Goal: Check status: Check status

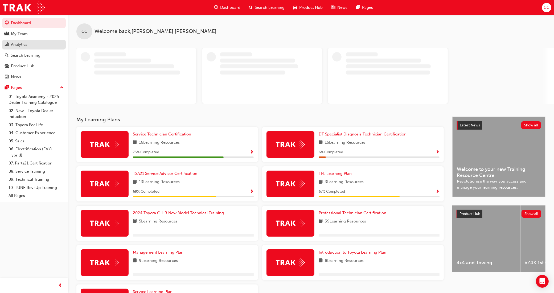
click at [15, 43] on div "Analytics" at bounding box center [19, 45] width 17 height 6
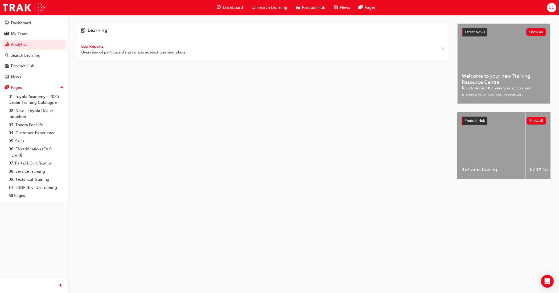
click at [97, 45] on span "Gap Reports" at bounding box center [93, 46] width 24 height 5
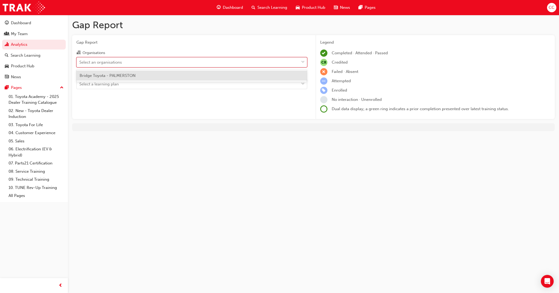
click at [305, 63] on div at bounding box center [303, 63] width 8 height 10
click at [80, 63] on input "Organisations option Bridge Toyota - PALMERSTON focused, 1 of 1. 1 result avail…" at bounding box center [79, 62] width 1 height 5
click at [164, 75] on div "Bridge Toyota - PALMERSTON" at bounding box center [191, 76] width 231 height 10
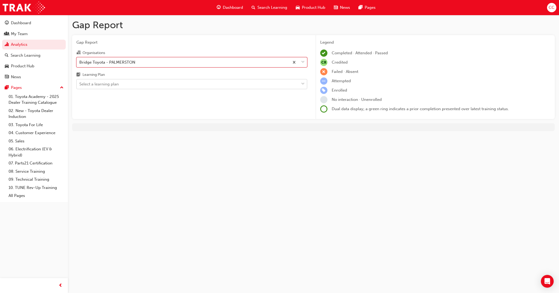
click at [303, 82] on span "down-icon" at bounding box center [303, 84] width 4 height 7
click at [80, 82] on input "Learning Plan Select a learning plan" at bounding box center [79, 84] width 1 height 5
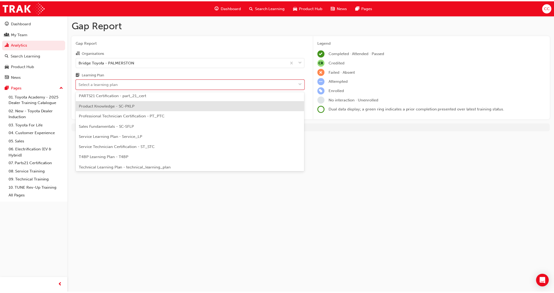
scroll to position [200, 0]
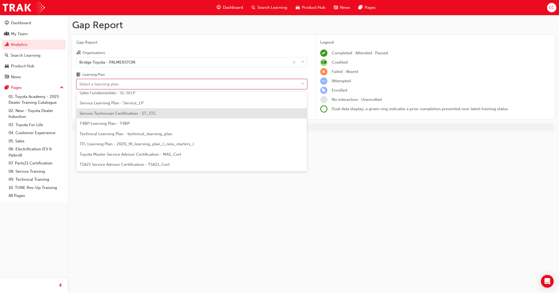
click at [152, 117] on div "Service Technician Certification - ST_STC" at bounding box center [191, 113] width 231 height 10
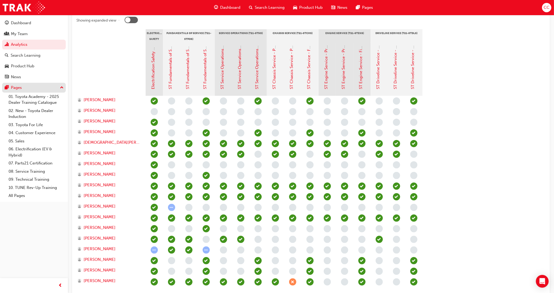
scroll to position [100, 0]
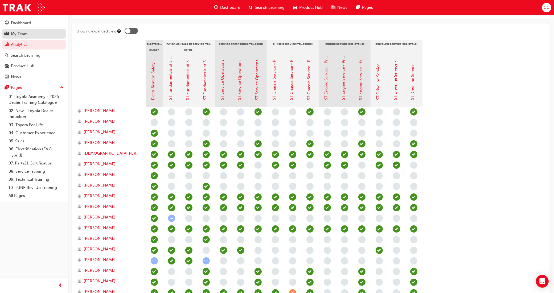
click at [23, 35] on div "My Team" at bounding box center [19, 34] width 17 height 6
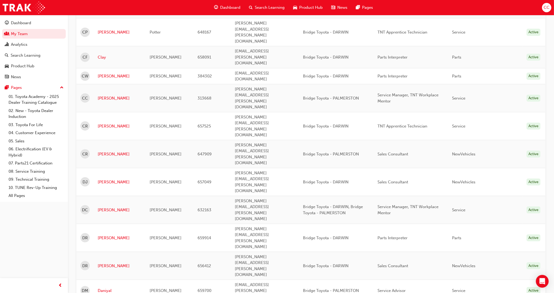
scroll to position [599, 0]
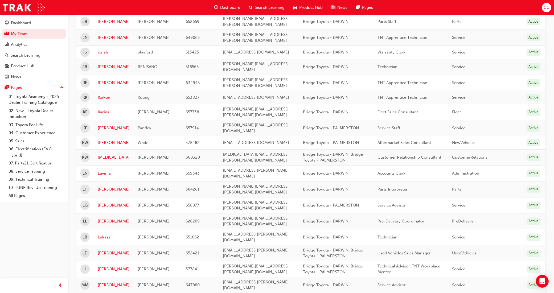
scroll to position [288, 0]
click at [116, 125] on link "[PERSON_NAME]" at bounding box center [114, 128] width 32 height 6
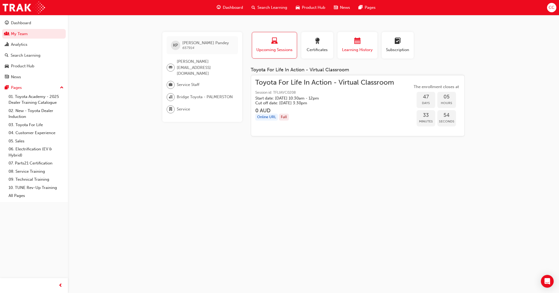
click at [362, 45] on div "button" at bounding box center [358, 42] width 32 height 8
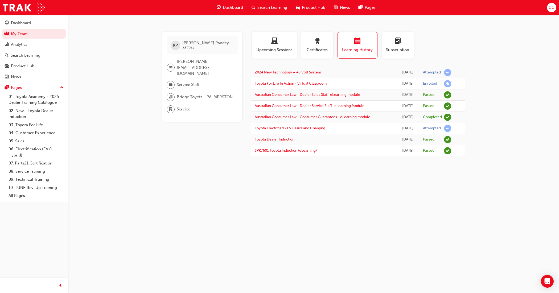
click at [197, 82] on span "Service Staff" at bounding box center [188, 85] width 23 height 6
click at [192, 82] on span "Service Staff" at bounding box center [188, 85] width 23 height 6
click at [189, 36] on div "KP [PERSON_NAME] 657914" at bounding box center [202, 45] width 71 height 18
click at [191, 41] on span "[PERSON_NAME]" at bounding box center [205, 42] width 47 height 5
click at [447, 84] on span "learningRecordVerb_ENROLL-icon" at bounding box center [447, 83] width 7 height 7
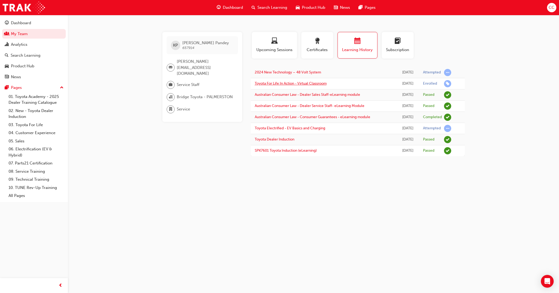
click at [302, 83] on link "Toyota For Life In Action - Virtual Classroom" at bounding box center [291, 83] width 72 height 5
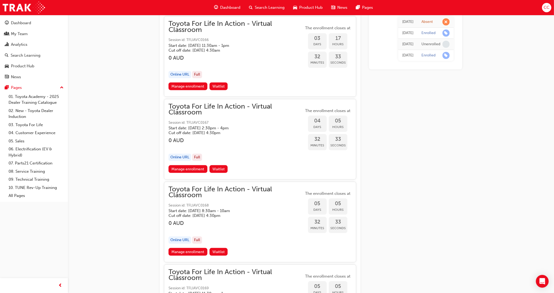
scroll to position [738, 0]
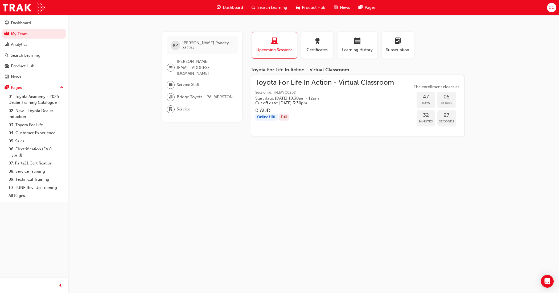
click at [275, 47] on span "Upcoming Sessions" at bounding box center [274, 50] width 37 height 6
click at [328, 52] on span "Certificates" at bounding box center [317, 50] width 24 height 6
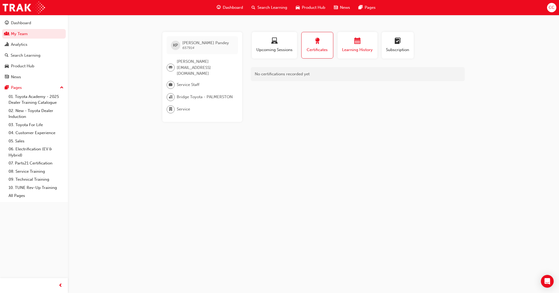
click at [347, 43] on div "button" at bounding box center [358, 42] width 32 height 8
